Goal: Check status

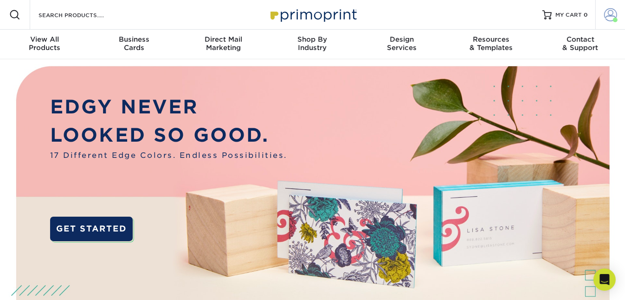
click at [610, 13] on span at bounding box center [610, 14] width 13 height 13
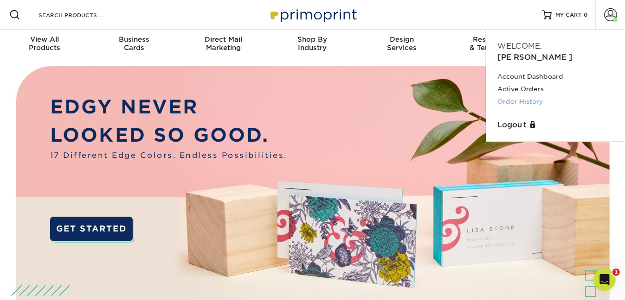
click at [523, 96] on link "Order History" at bounding box center [555, 102] width 116 height 13
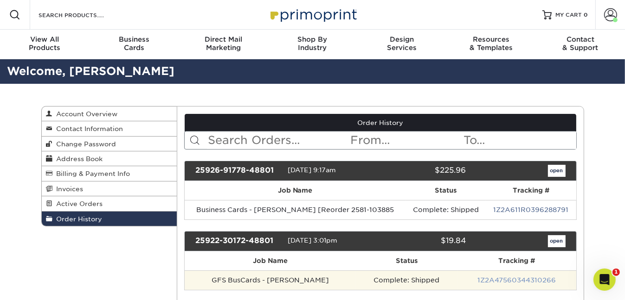
click at [529, 280] on link "1Z2A47560344310266" at bounding box center [516, 280] width 78 height 7
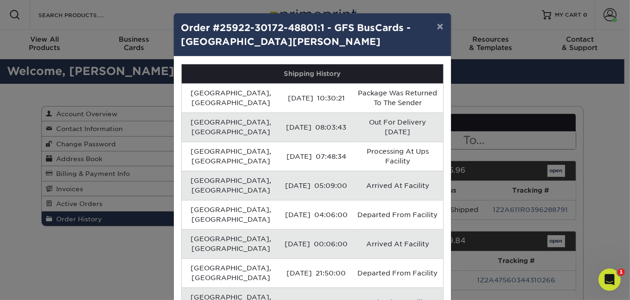
click at [559, 256] on div "× Order #25922-30172-48801:1 - GFS BusCards - Alhasan Barrie Shipping History D…" at bounding box center [315, 150] width 630 height 300
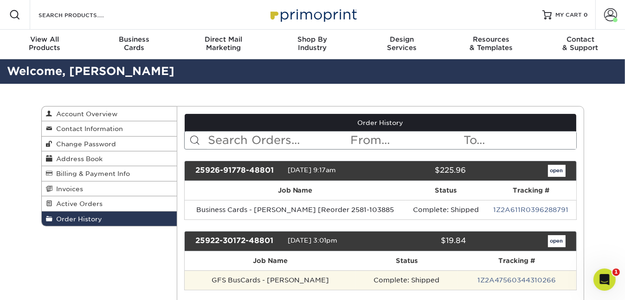
click at [556, 278] on td "1Z2A47560344310266" at bounding box center [516, 280] width 118 height 19
click at [477, 279] on link "1Z2A47560344310266" at bounding box center [516, 280] width 78 height 7
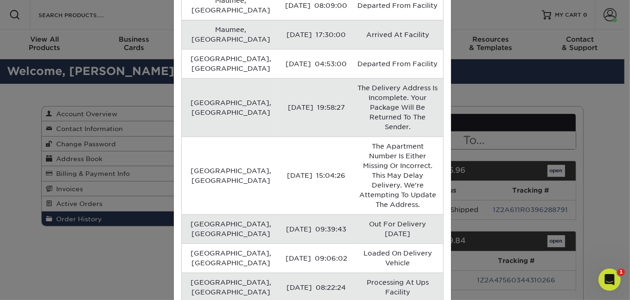
scroll to position [331, 0]
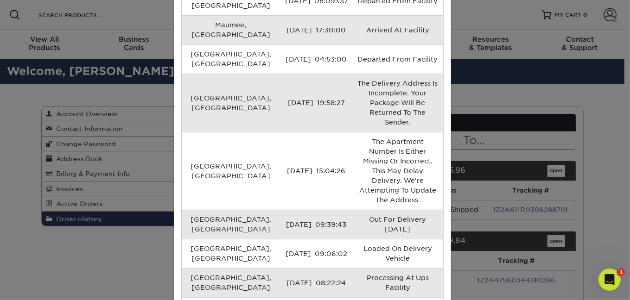
click at [559, 260] on div "× Order #25922-30172-48801:1 - GFS BusCards - Alhasan Barrie Shipping History D…" at bounding box center [315, 150] width 630 height 300
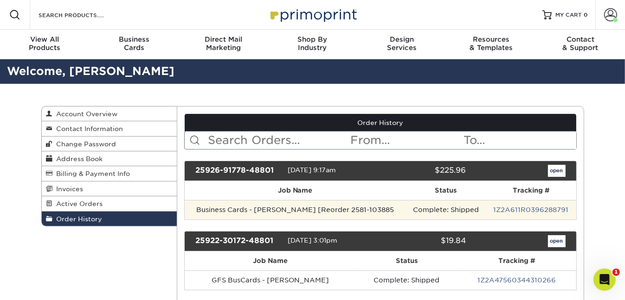
click at [490, 211] on td "1Z2A611R0396288791" at bounding box center [531, 209] width 90 height 19
click at [511, 208] on link "1Z2A611R0396288791" at bounding box center [530, 209] width 75 height 7
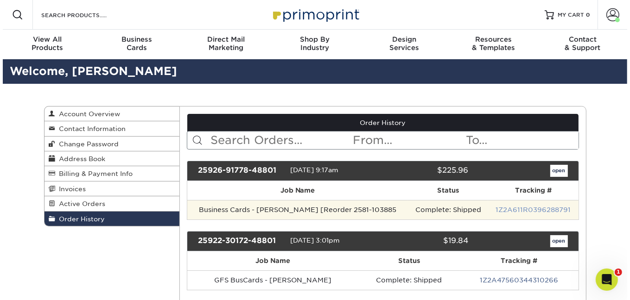
scroll to position [0, 0]
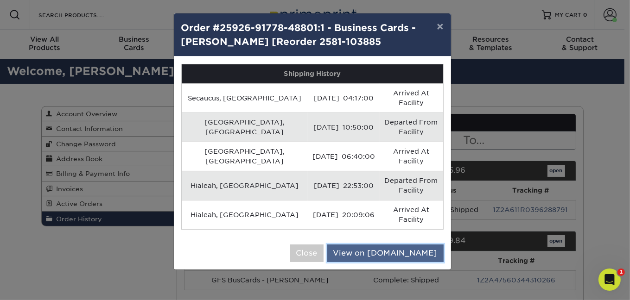
click at [413, 245] on link "View on UPS.com" at bounding box center [385, 254] width 116 height 18
